Goal: Check status

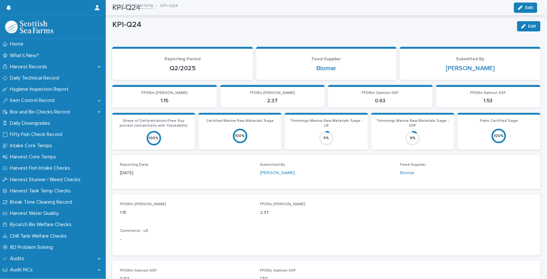
scroll to position [64, 0]
